Goal: Download file/media

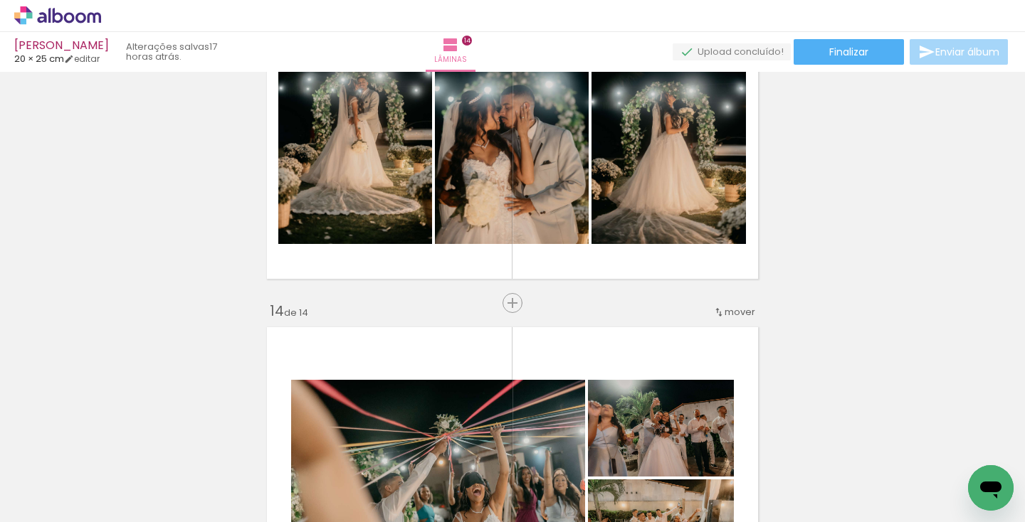
scroll to position [4404, 0]
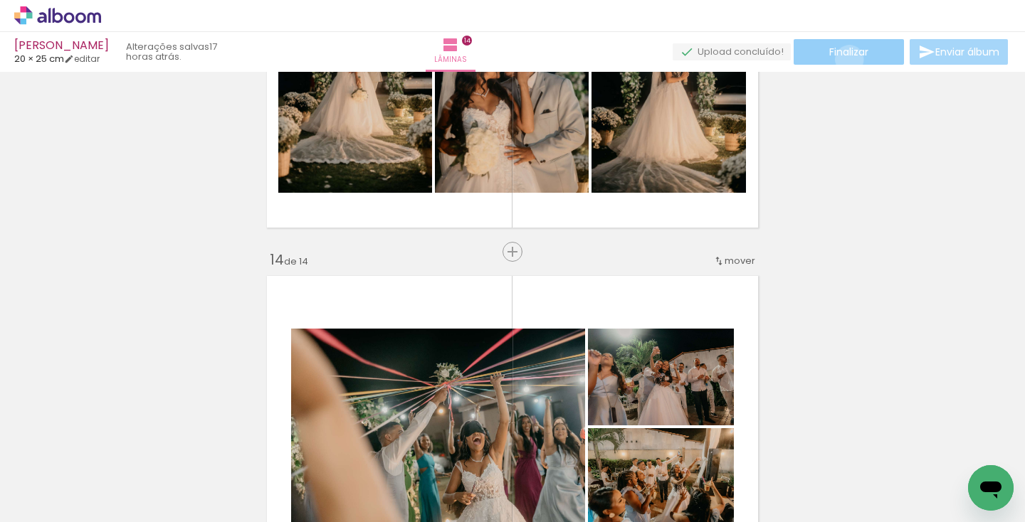
click at [844, 59] on paper-button "Finalizar" at bounding box center [848, 52] width 110 height 26
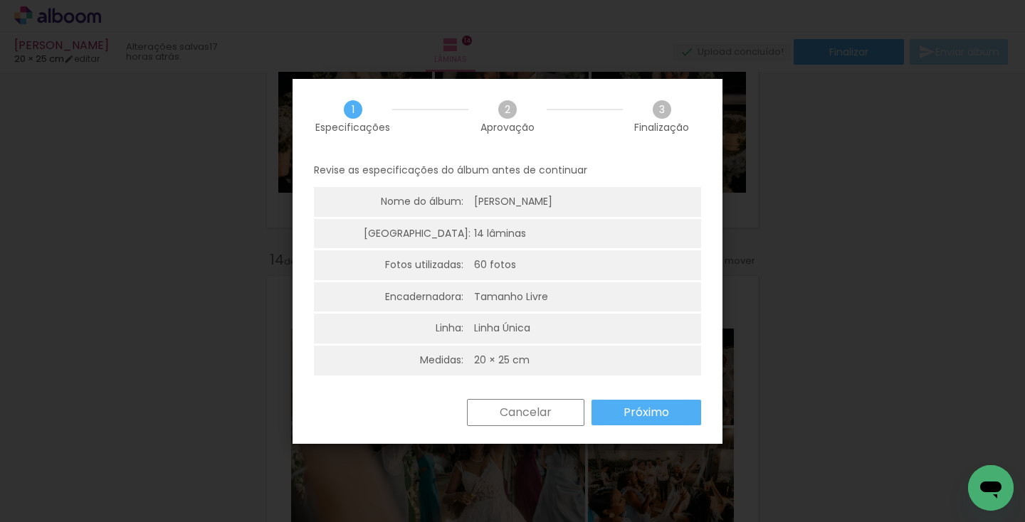
click at [0, 0] on slot "Próximo" at bounding box center [0, 0] width 0 height 0
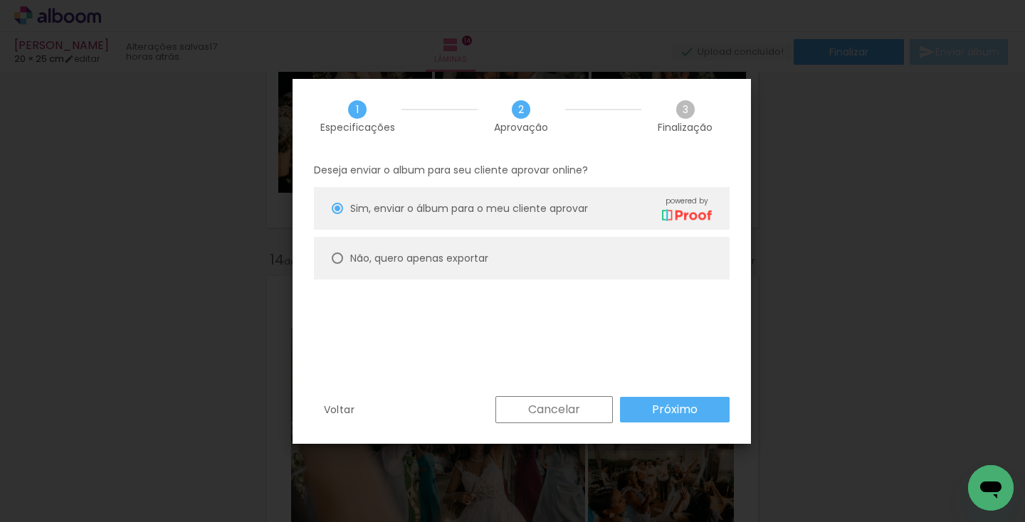
click at [0, 0] on slot "Não, quero apenas exportar" at bounding box center [0, 0] width 0 height 0
type paper-radio-button "on"
click at [0, 0] on slot "Próximo" at bounding box center [0, 0] width 0 height 0
type input "Alta, 300 DPI"
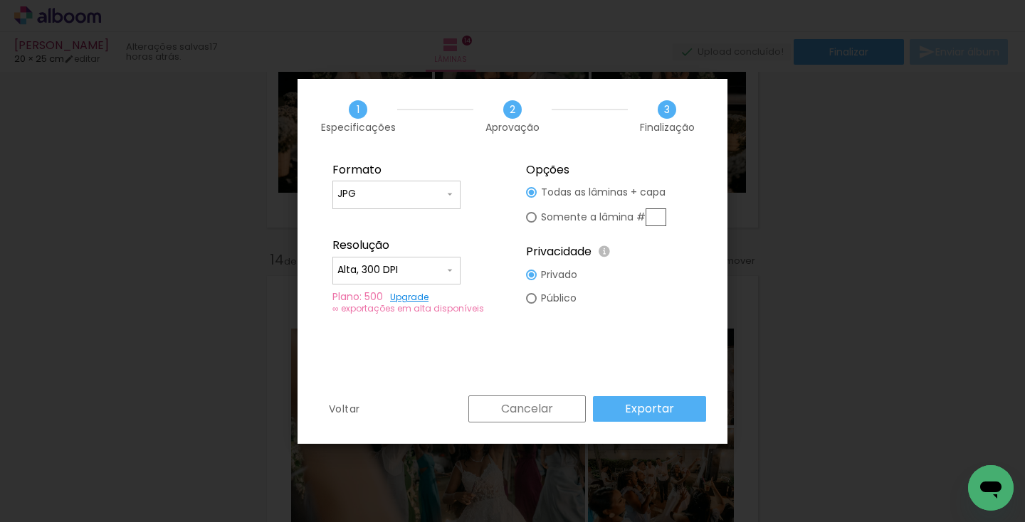
click at [0, 0] on slot "Exportar" at bounding box center [0, 0] width 0 height 0
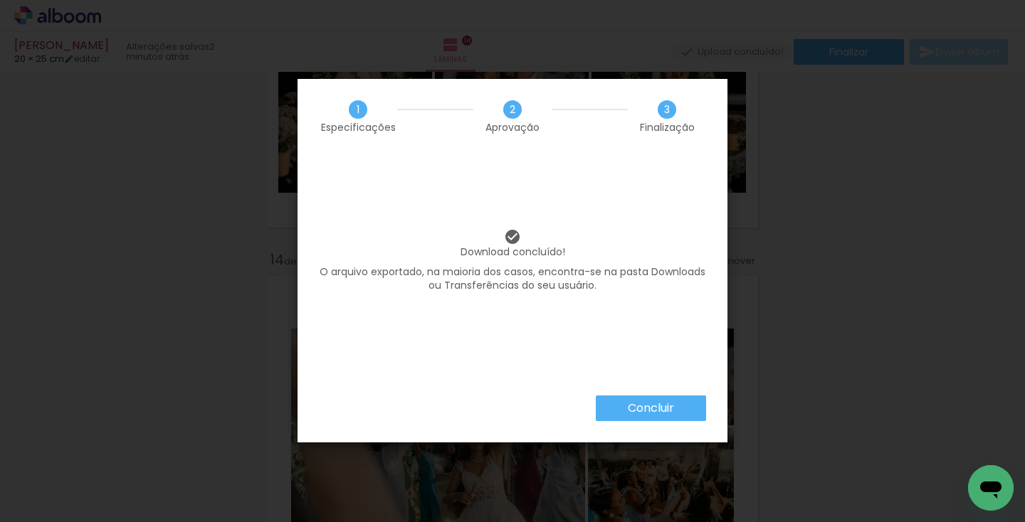
click at [665, 416] on paper-button "Concluir" at bounding box center [651, 409] width 110 height 26
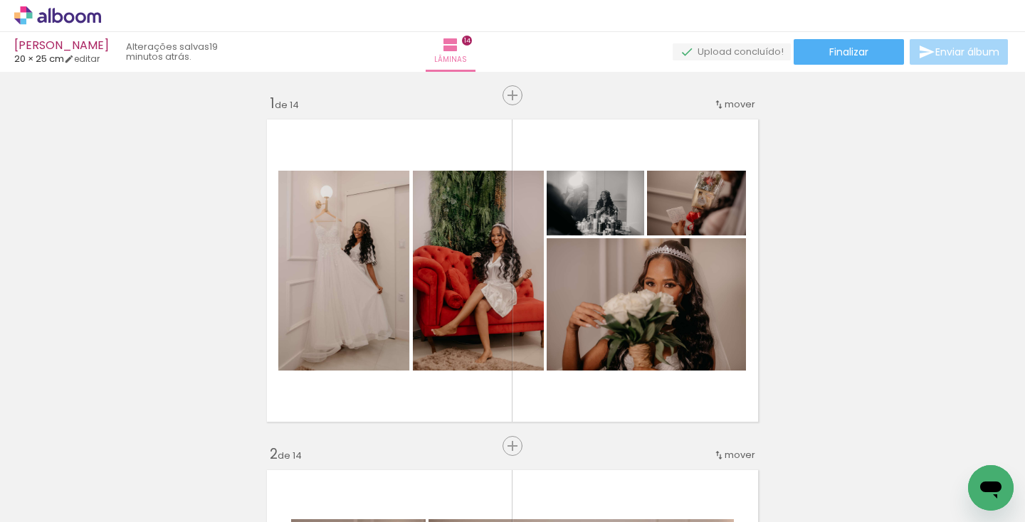
scroll to position [4404, 0]
